Goal: Find specific page/section: Find specific page/section

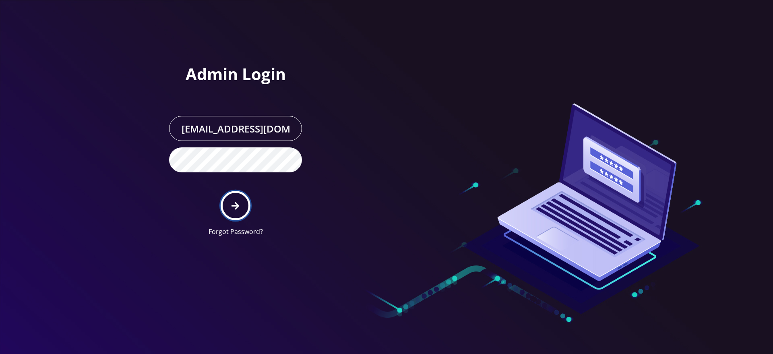
click at [232, 205] on icon "submit" at bounding box center [236, 206] width 8 height 8
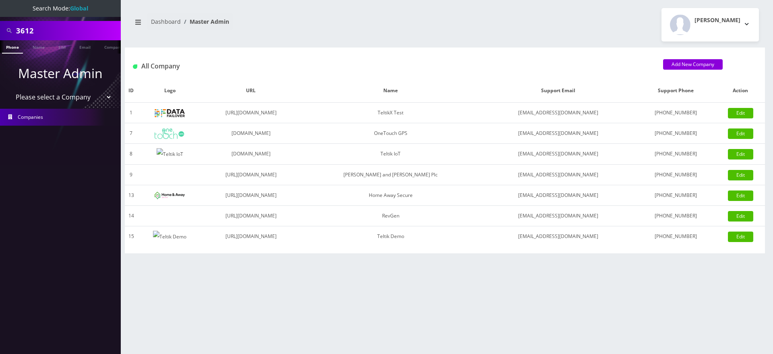
select select "1"
click at [9, 89] on select "Please select a Company TeltikX Test OneTouch GPS Teltik IoT Hale and Serrano P…" at bounding box center [60, 96] width 103 height 15
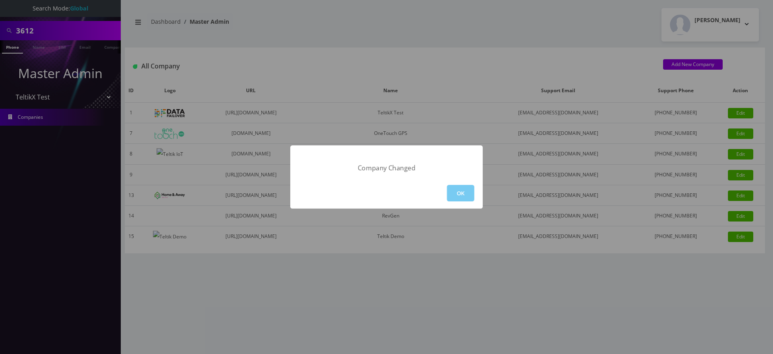
click at [454, 189] on button "OK" at bounding box center [460, 193] width 27 height 17
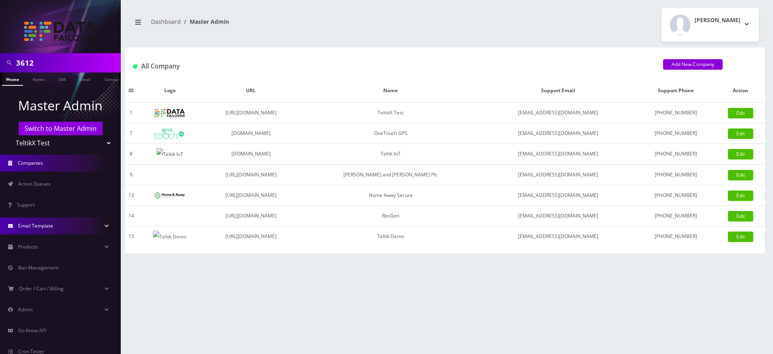
scroll to position [44, 0]
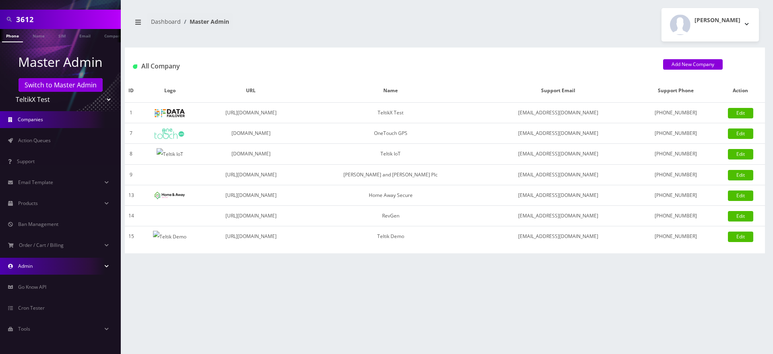
click at [50, 263] on link "Admin" at bounding box center [60, 266] width 121 height 17
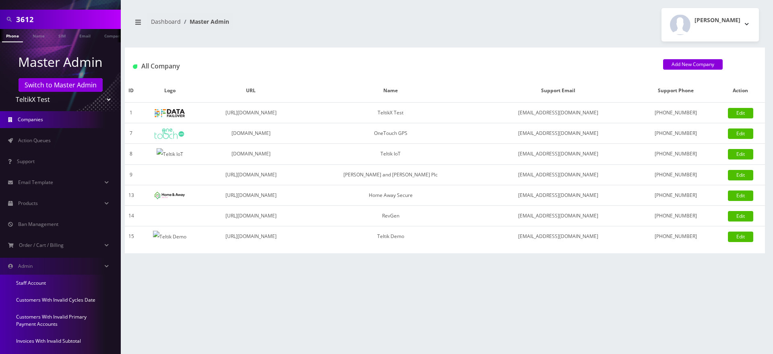
scroll to position [186, 0]
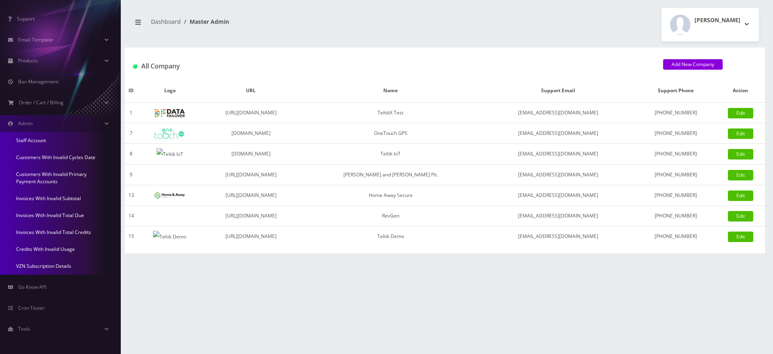
click at [39, 175] on link "Customers With Invalid Primary Payment Accounts" at bounding box center [60, 178] width 121 height 24
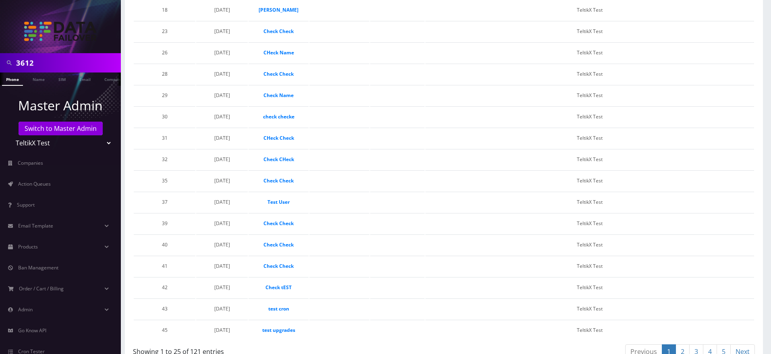
scroll to position [460, 0]
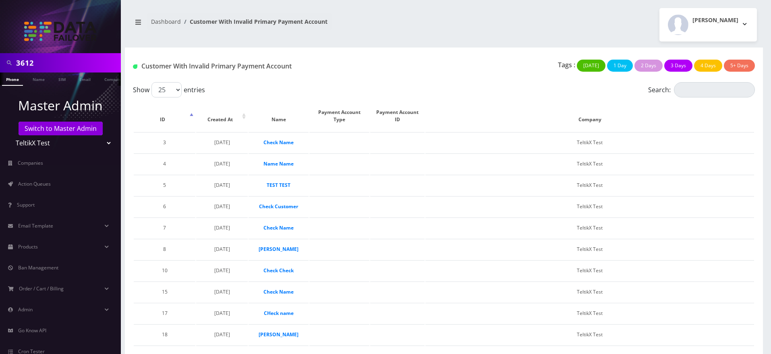
scroll to position [460, 0]
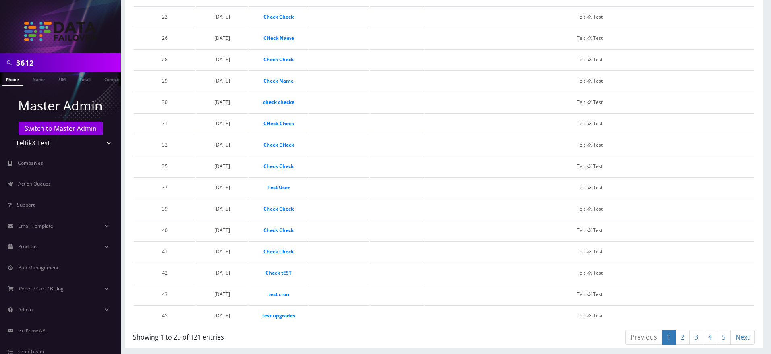
click at [680, 338] on link "2" at bounding box center [683, 337] width 14 height 15
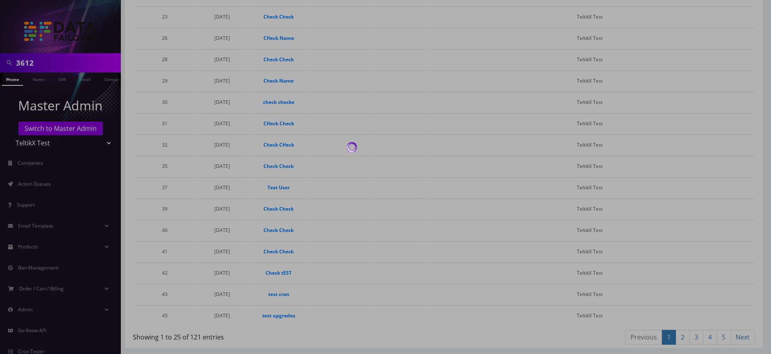
scroll to position [400, 0]
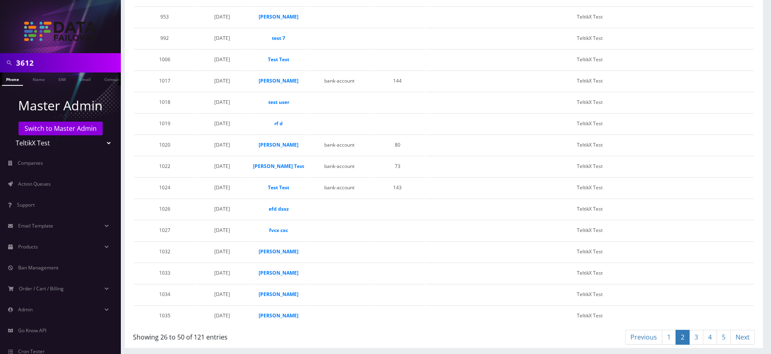
click at [697, 338] on link "3" at bounding box center [696, 337] width 14 height 15
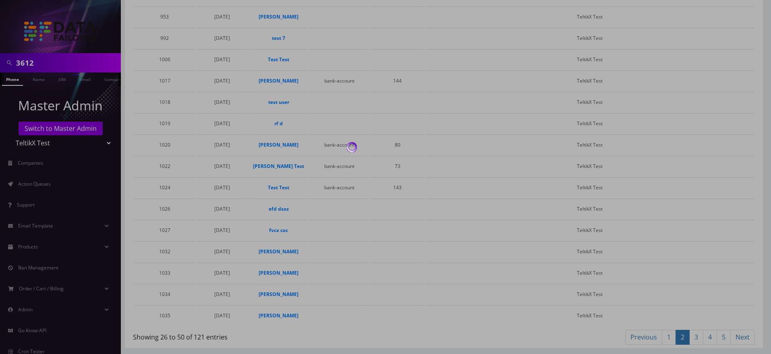
scroll to position [533, 0]
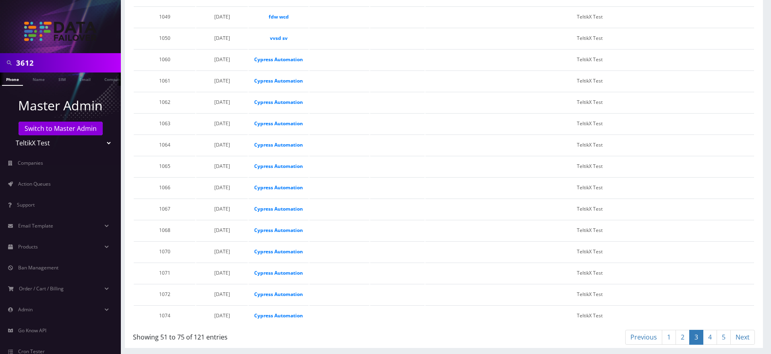
click at [712, 338] on link "4" at bounding box center [710, 337] width 14 height 15
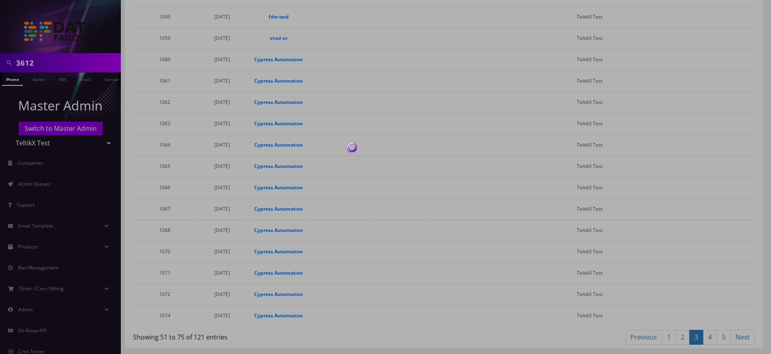
scroll to position [593, 0]
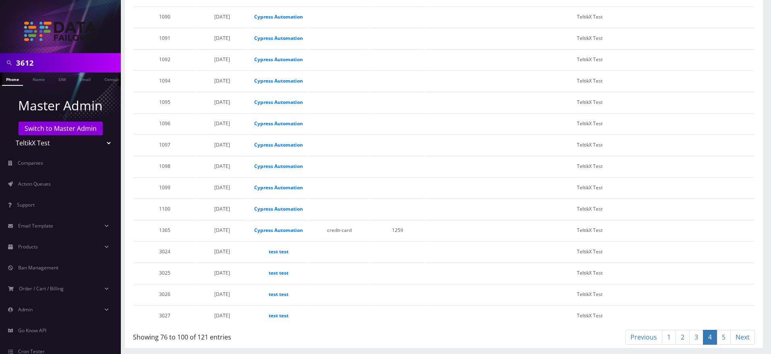
click at [721, 340] on link "5" at bounding box center [724, 337] width 14 height 15
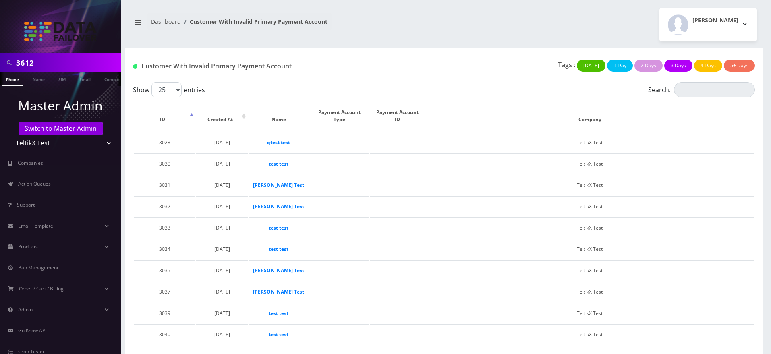
scroll to position [254, 0]
